Goal: Information Seeking & Learning: Learn about a topic

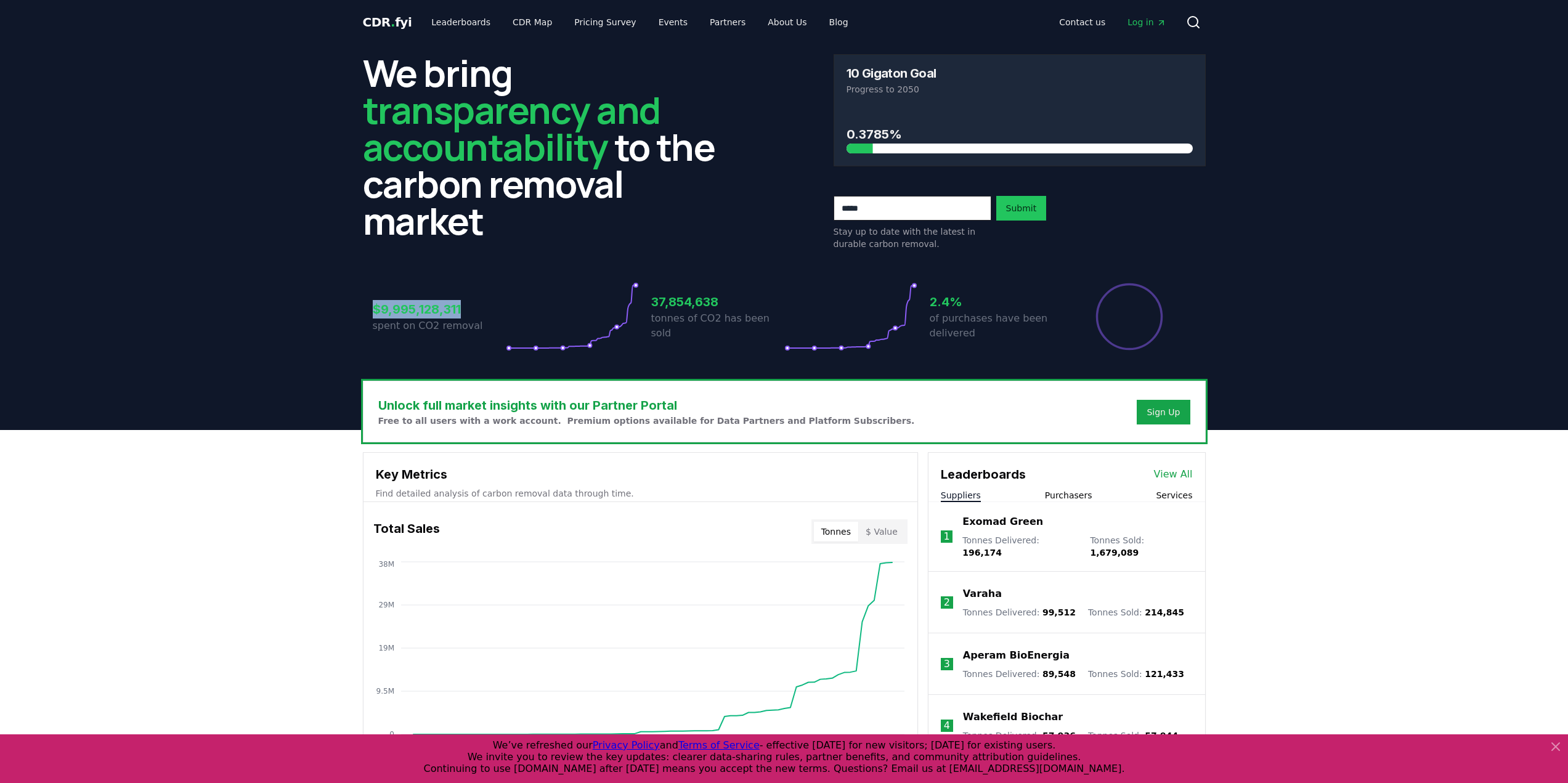
drag, startPoint x: 361, startPoint y: 313, endPoint x: 488, endPoint y: 317, distance: 127.1
click at [488, 317] on div "We bring transparency and accountability to the carbon removal market 10 Gigato…" at bounding box center [784, 213] width 863 height 337
click at [484, 356] on div "$9,995,128,311 spent on CO2 removal 37,854,638 tonnes of CO2 has been sold 2.4%…" at bounding box center [784, 309] width 843 height 103
drag, startPoint x: 352, startPoint y: 313, endPoint x: 504, endPoint y: 315, distance: 152.0
click at [504, 315] on header "We bring transparency and accountability to the carbon removal market 10 Gigato…" at bounding box center [784, 237] width 1568 height 385
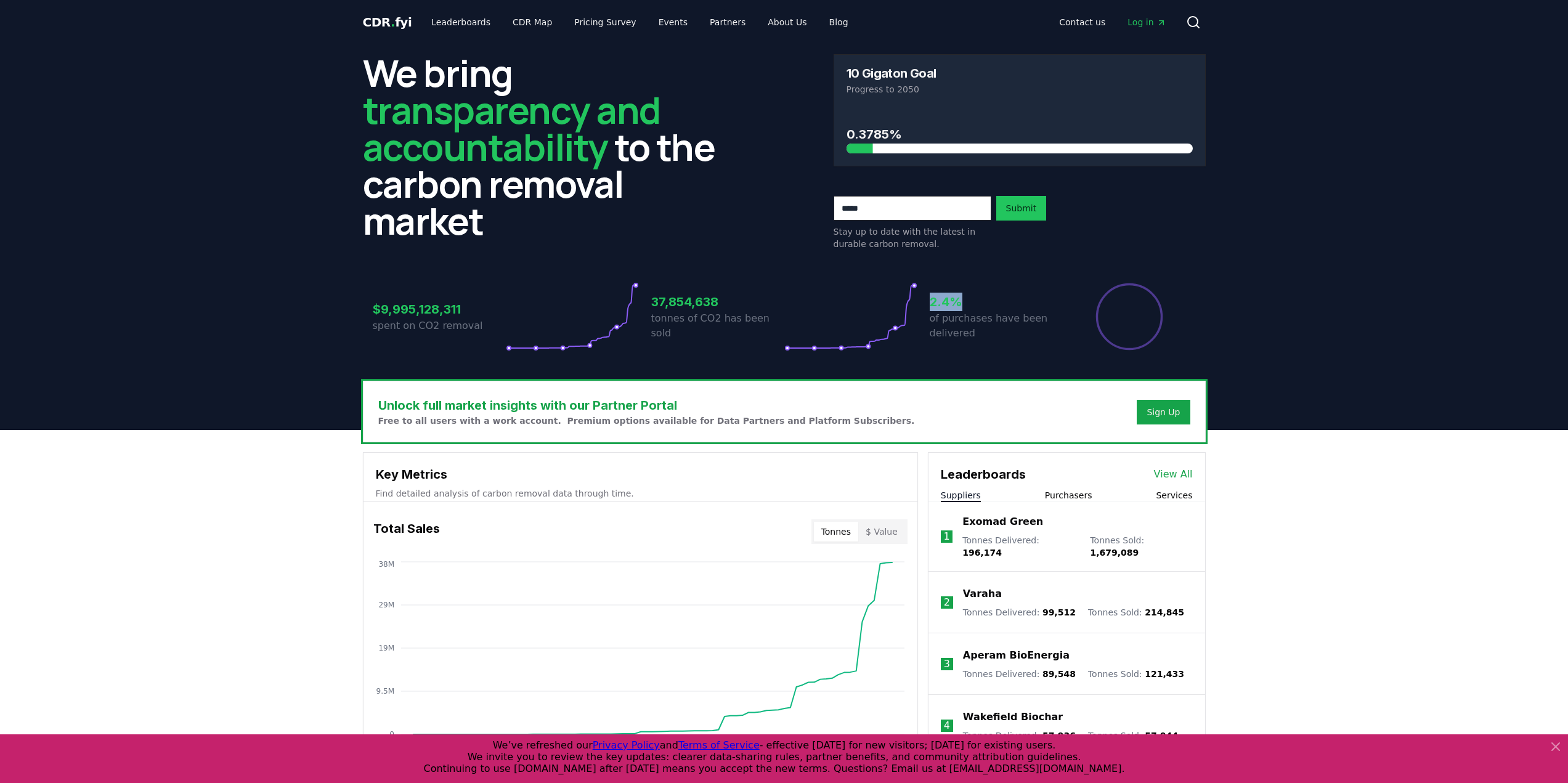
drag, startPoint x: 930, startPoint y: 302, endPoint x: 993, endPoint y: 303, distance: 63.0
click at [993, 303] on h3 "2.4%" at bounding box center [997, 302] width 133 height 18
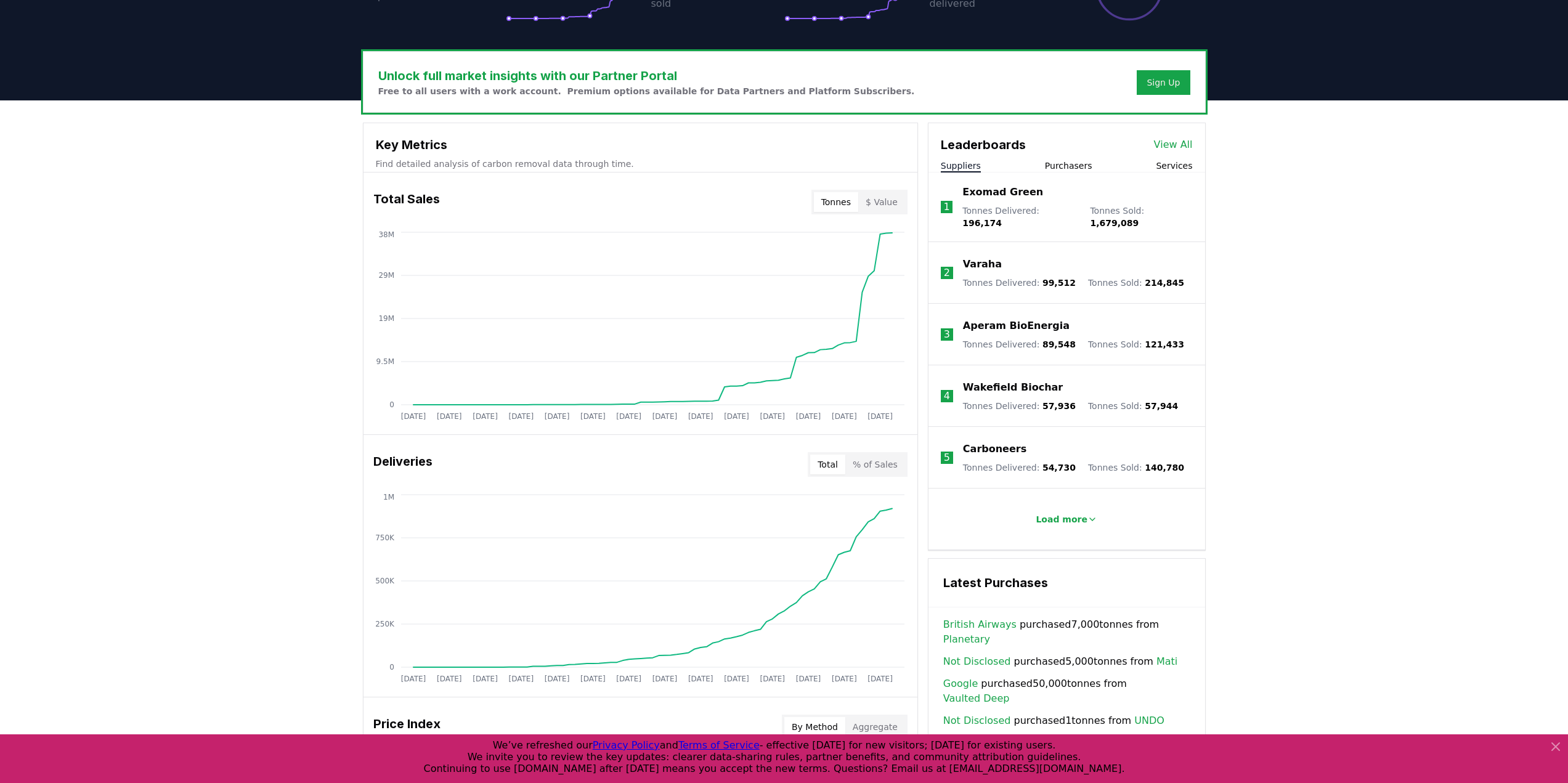
scroll to position [370, 0]
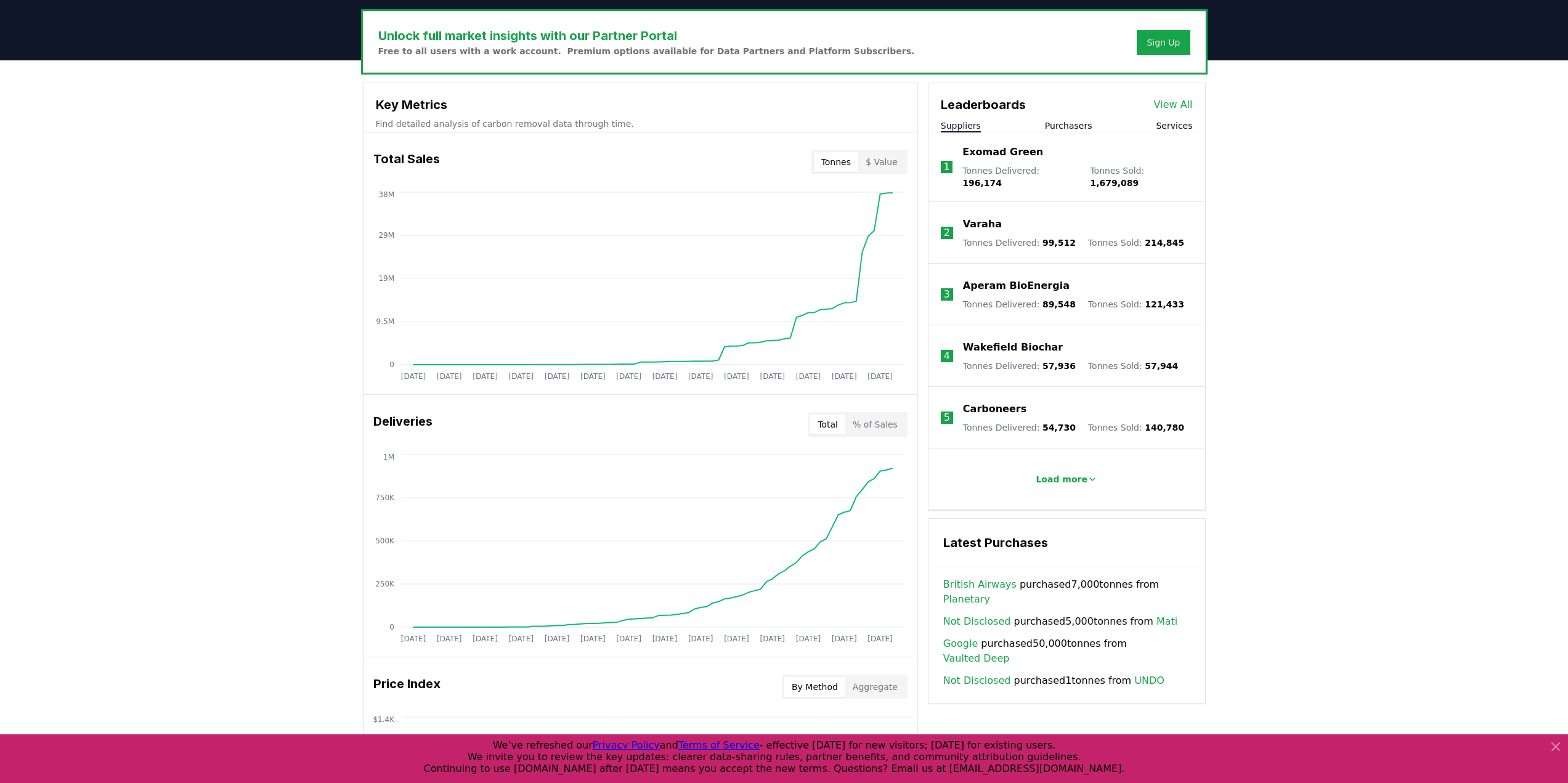
click at [890, 430] on button "% of Sales" at bounding box center [875, 424] width 60 height 20
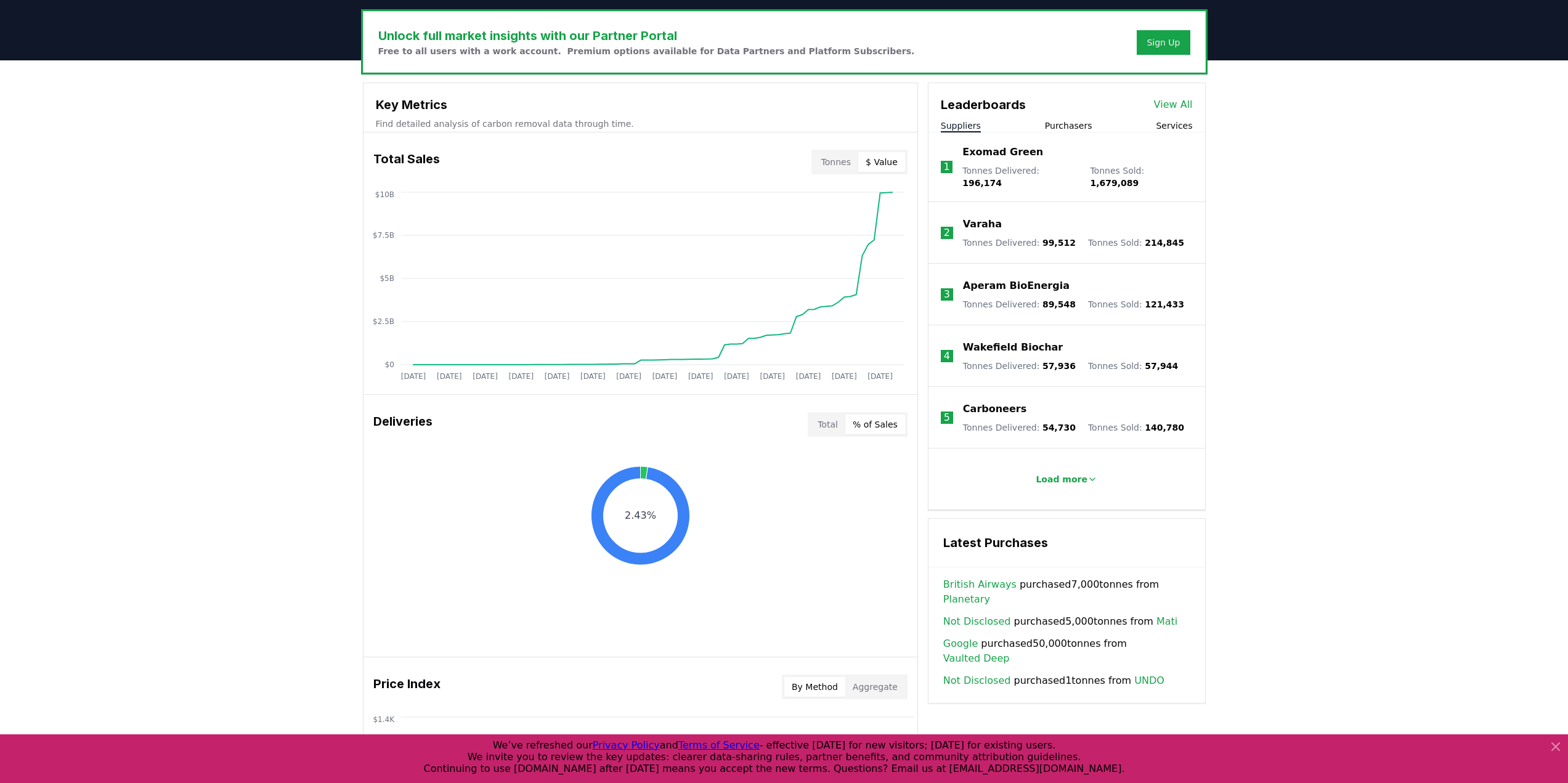
click at [898, 163] on button "$ Value" at bounding box center [882, 162] width 47 height 20
click at [833, 156] on button "Tonnes" at bounding box center [836, 162] width 45 height 20
click at [890, 202] on icon "[DATE] [DATE] [DATE] [DATE] [DATE] [DATE] [DATE] [DATE] [DATE] [DATE] [DATE] [D…" at bounding box center [635, 287] width 544 height 197
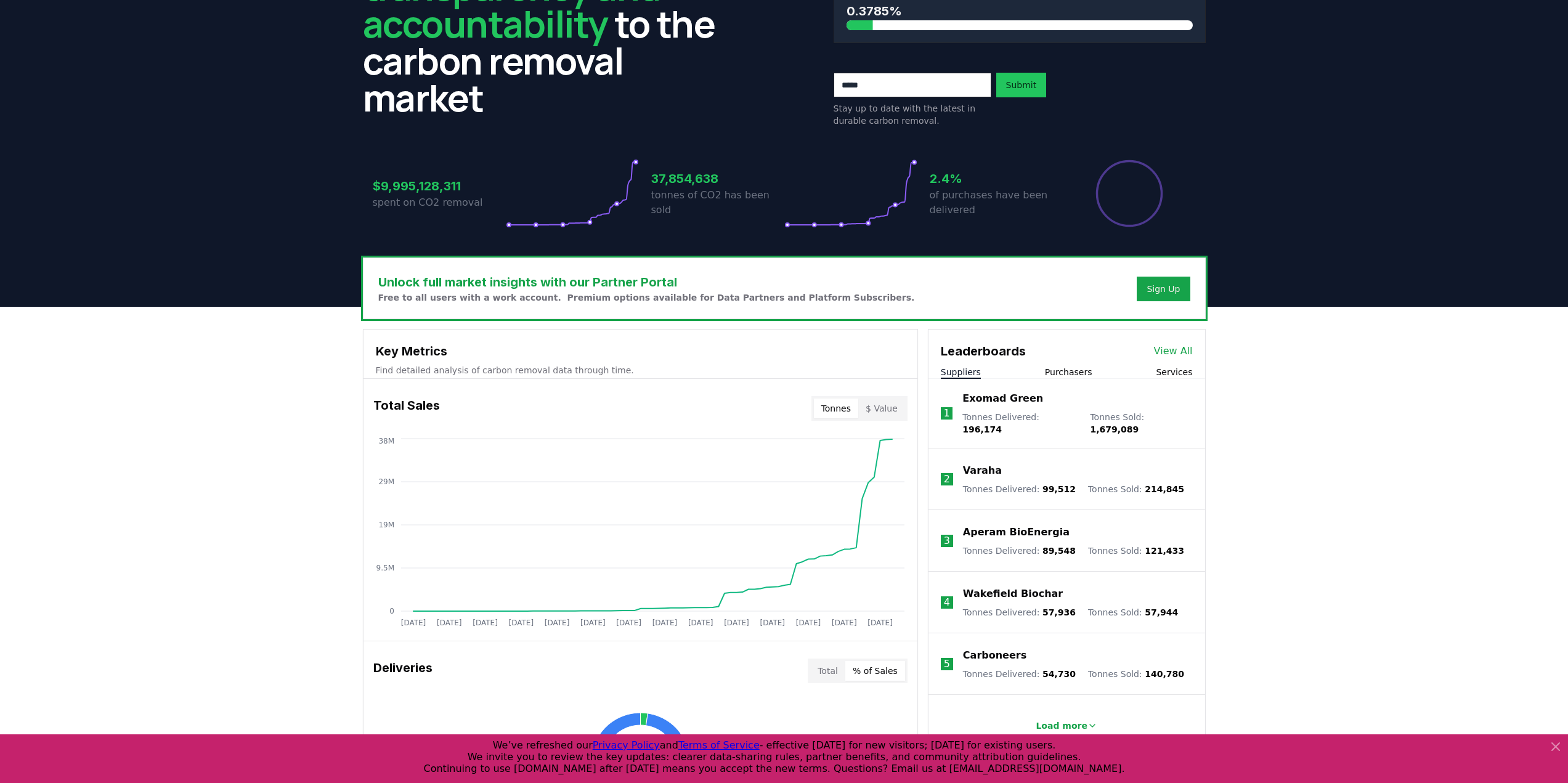
scroll to position [0, 0]
